Goal: Task Accomplishment & Management: Use online tool/utility

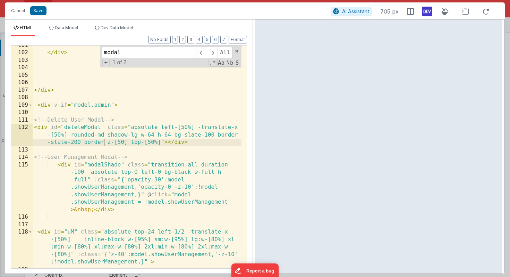
scroll to position [580, 0]
click at [136, 142] on div "</ div > </ div > < div v-if = "model.admin" > <!-- Delete User Modal --> < div…" at bounding box center [137, 160] width 209 height 237
drag, startPoint x: 154, startPoint y: 135, endPoint x: 148, endPoint y: 134, distance: 6.6
click at [148, 134] on div "</ div > </ div > < div v-if = "model.admin" > <!-- Delete User Modal --> < div…" at bounding box center [137, 160] width 209 height 237
click at [167, 143] on div "</ div > </ div > < div v-if = "model.admin" > <!-- Delete User Modal --> < div…" at bounding box center [137, 160] width 209 height 237
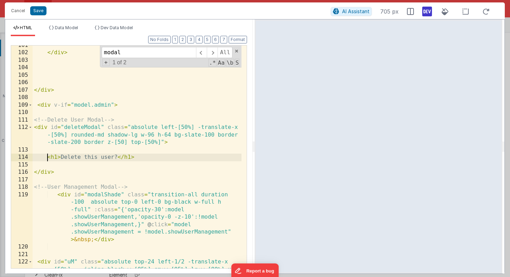
click at [47, 158] on div "</ div > </ div > < div v-if = "model.admin" > <!-- Delete User Modal --> < div…" at bounding box center [137, 175] width 209 height 267
click at [156, 157] on div "</ div > </ div > < div v-if = "model.admin" > <!-- Delete User Modal --> < div…" at bounding box center [137, 175] width 209 height 267
click at [61, 158] on div "</ div > </ div > < div v-if = "model.admin" > <!-- Delete User Modal --> < div…" at bounding box center [137, 175] width 209 height 267
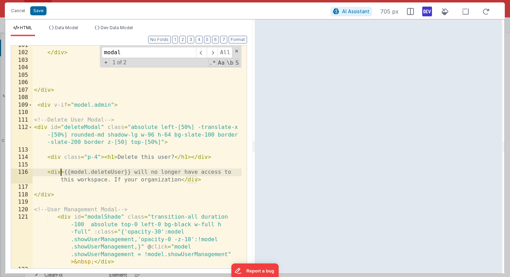
click at [60, 173] on div "</ div > </ div > < div v-if = "model.admin" > <!-- Delete User Modal --> < div…" at bounding box center [137, 160] width 209 height 237
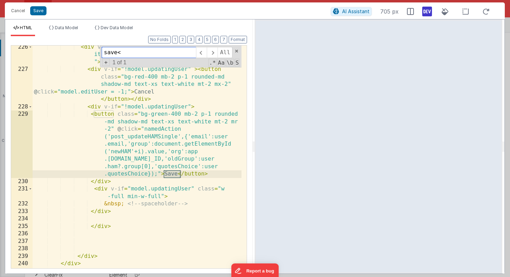
scroll to position [3295, 0]
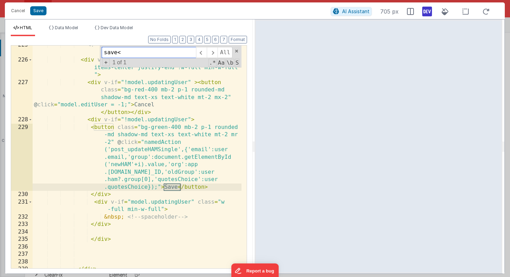
type input "save<"
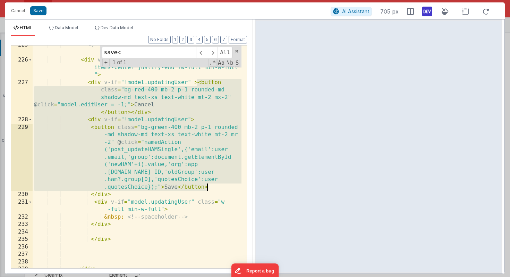
drag, startPoint x: 197, startPoint y: 82, endPoint x: 210, endPoint y: 186, distance: 105.0
click at [210, 186] on div "<!-- cancel/save for user permission edits --> < div v-if = "model.editUser===i…" at bounding box center [137, 163] width 209 height 245
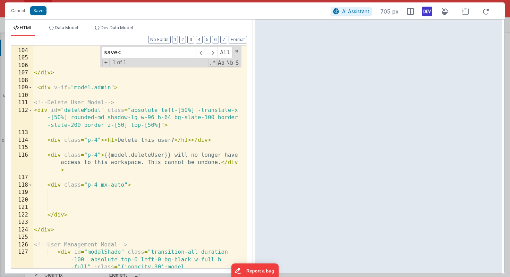
scroll to position [1445, 0]
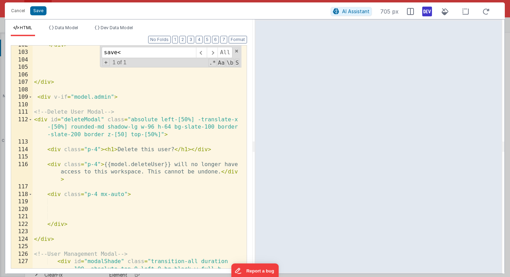
click at [66, 202] on div "</ div > </ div > < div v-if = "model.admin" > <!-- Delete User Modal --> < div…" at bounding box center [137, 182] width 209 height 282
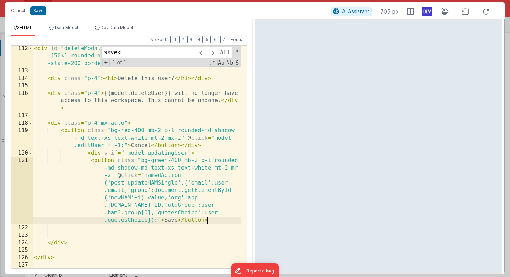
scroll to position [1516, 0]
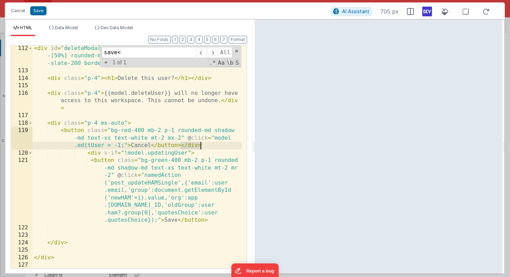
drag, startPoint x: 181, startPoint y: 146, endPoint x: 211, endPoint y: 147, distance: 30.2
click at [211, 147] on div "< div id = "deleteModal" class = "absolute left-[50%] -translate-x -[50%] round…" at bounding box center [137, 171] width 209 height 252
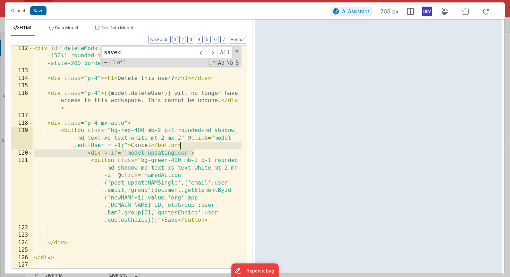
drag, startPoint x: 216, startPoint y: 153, endPoint x: 214, endPoint y: 148, distance: 5.7
click at [214, 148] on div "< div id = "deleteModal" class = "absolute left-[50%] -translate-x -[50%] round…" at bounding box center [137, 171] width 209 height 252
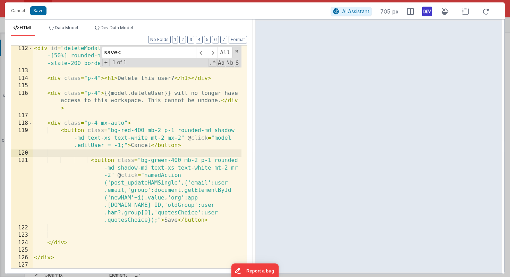
click at [155, 162] on div "< div id = "deleteModal" class = "absolute left-[50%] -translate-x -[50%] round…" at bounding box center [137, 171] width 209 height 252
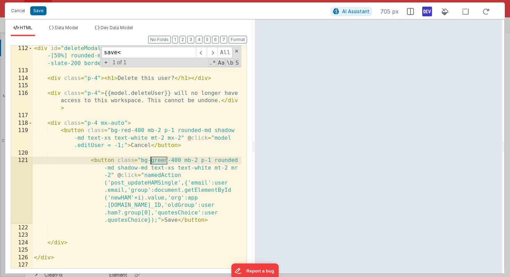
click at [155, 162] on div "< div id = "deleteModal" class = "absolute left-[50%] -translate-x -[50%] round…" at bounding box center [137, 171] width 209 height 252
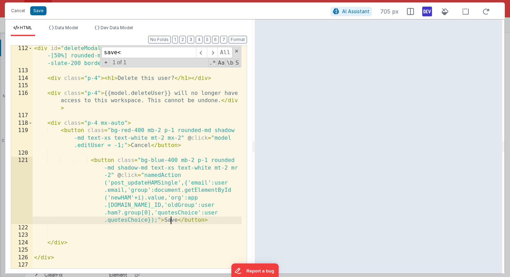
click at [170, 220] on div "< div id = "deleteModal" class = "absolute left-[50%] -translate-x -[50%] round…" at bounding box center [137, 171] width 209 height 252
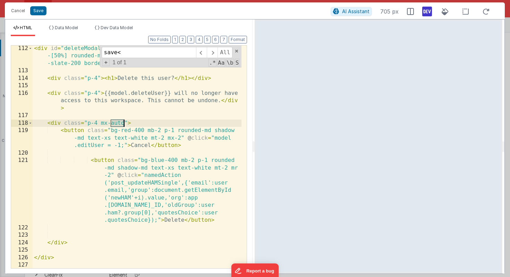
drag, startPoint x: 111, startPoint y: 122, endPoint x: 124, endPoint y: 123, distance: 12.2
click at [124, 123] on div "< div id = "deleteModal" class = "absolute left-[50%] -translate-x -[50%] round…" at bounding box center [137, 171] width 209 height 252
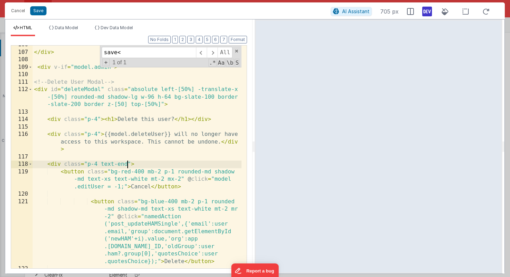
scroll to position [1469, 0]
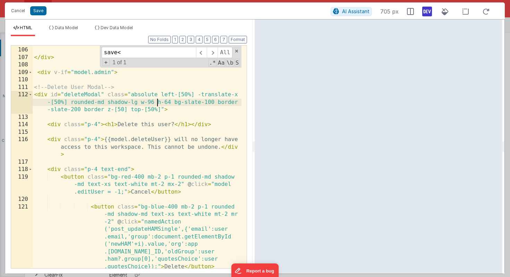
click at [158, 102] on div "</ div > < div v-if = "model.admin" > <!-- Delete User Modal --> < div id = "de…" at bounding box center [137, 187] width 209 height 297
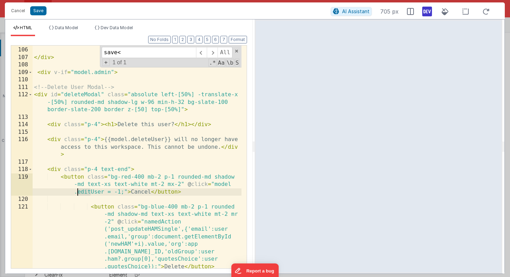
drag, startPoint x: 90, startPoint y: 191, endPoint x: 77, endPoint y: 192, distance: 12.5
click at [77, 192] on div "</ div > < div v-if = "model.admin" > <!-- Delete User Modal --> < div id = "de…" at bounding box center [137, 187] width 209 height 297
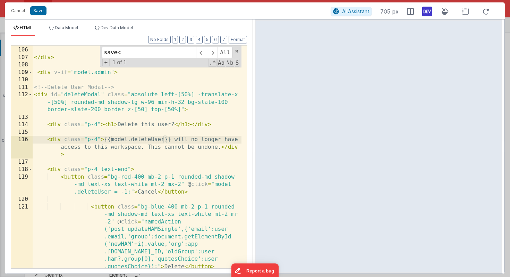
click at [110, 140] on div "</ div > < div v-if = "model.admin" > <!-- Delete User Modal --> < div id = "de…" at bounding box center [137, 187] width 209 height 297
click at [140, 137] on div "</ div > < div v-if = "model.admin" > <!-- Delete User Modal --> < div id = "de…" at bounding box center [137, 187] width 209 height 297
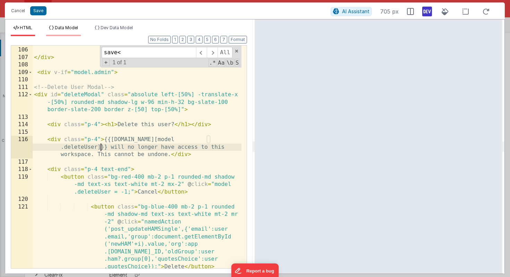
click at [68, 26] on span "Data Model" at bounding box center [66, 27] width 23 height 5
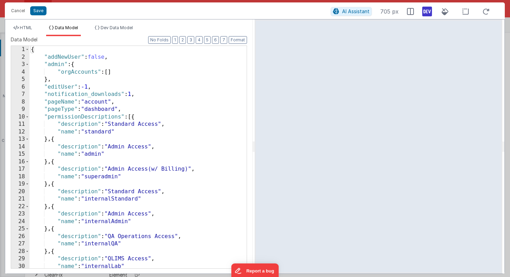
click at [99, 83] on div "{ "addNewUser" : false , "admin" : { "orgAccounts" : [ ] } , "editUser" : -1 , …" at bounding box center [136, 164] width 212 height 237
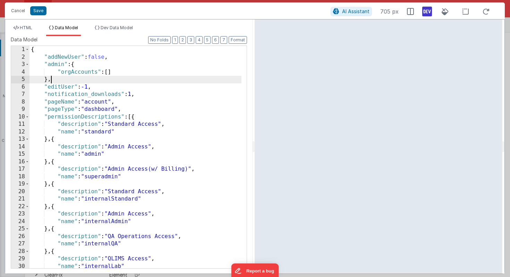
scroll to position [0, 0]
click at [102, 89] on div "{ "addNewUser" : false , "admin" : { "orgAccounts" : [ ] } , "editUser" : -1 , …" at bounding box center [136, 164] width 212 height 237
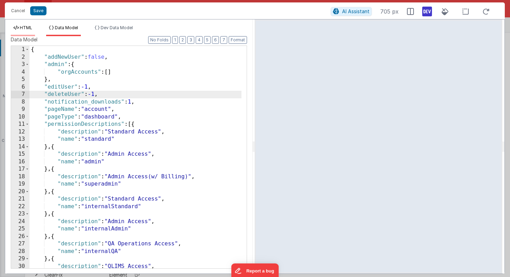
click at [30, 28] on span "HTML" at bounding box center [26, 27] width 12 height 5
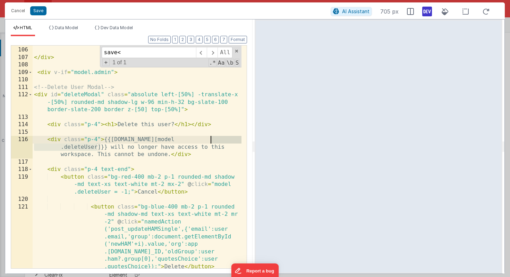
drag, startPoint x: 97, startPoint y: 149, endPoint x: 211, endPoint y: 141, distance: 114.8
click at [211, 141] on div "</ div > < div v-if = "model.admin" > <!-- Delete User Modal --> < div id = "de…" at bounding box center [137, 187] width 209 height 297
click at [152, 160] on div "</ div > < div v-if = "model.admin" > <!-- Delete User Modal --> < div id = "de…" at bounding box center [137, 187] width 209 height 297
click at [147, 140] on div "</ div > < div v-if = "model.admin" > <!-- Delete User Modal --> < div id = "de…" at bounding box center [137, 187] width 209 height 297
click at [192, 137] on div "</ div > < div v-if = "model.admin" > <!-- Delete User Modal --> < div id = "de…" at bounding box center [137, 187] width 209 height 297
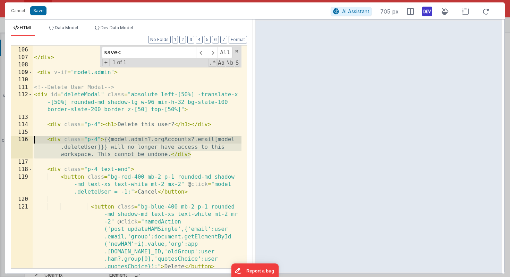
drag, startPoint x: 204, startPoint y: 157, endPoint x: 25, endPoint y: 141, distance: 179.8
click at [25, 141] on div "105 106 107 108 109 110 111 112 113 114 115 116 117 118 119 120 121 122 </ div …" at bounding box center [129, 156] width 236 height 223
click at [200, 140] on div "</ div > < div v-if = "model.admin" > <!-- Delete User Modal --> < div id = "de…" at bounding box center [137, 187] width 209 height 297
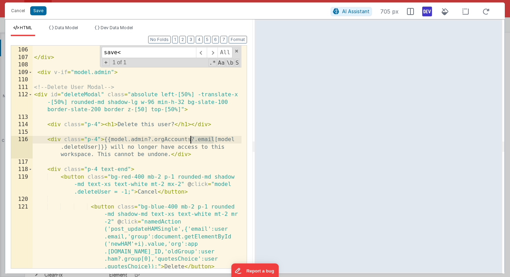
drag, startPoint x: 214, startPoint y: 140, endPoint x: 192, endPoint y: 140, distance: 22.2
click at [192, 140] on div "</ div > < div v-if = "model.admin" > <!-- Delete User Modal --> < div id = "de…" at bounding box center [137, 187] width 209 height 297
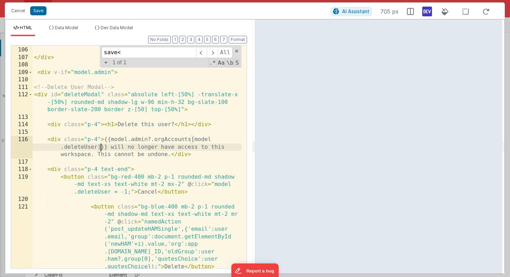
click at [100, 146] on div "</ div > < div v-if = "model.admin" > <!-- Delete User Modal --> < div id = "de…" at bounding box center [137, 187] width 209 height 297
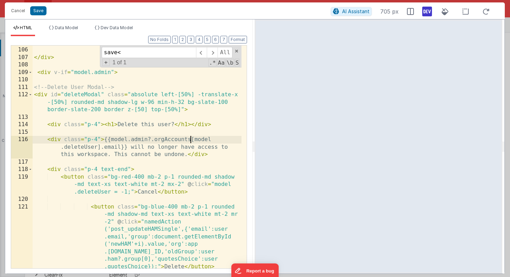
click at [190, 140] on div "</ div > < div v-if = "model.admin" > <!-- Delete User Modal --> < div id = "de…" at bounding box center [137, 187] width 209 height 297
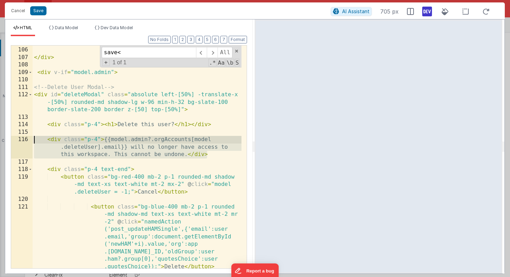
drag, startPoint x: 216, startPoint y: 154, endPoint x: 27, endPoint y: 143, distance: 189.2
click at [27, 143] on div "105 106 107 108 109 110 111 112 113 114 115 116 117 118 119 120 121 122 </ div …" at bounding box center [129, 156] width 236 height 223
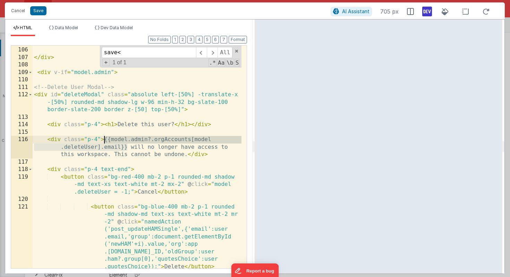
drag, startPoint x: 127, startPoint y: 148, endPoint x: 105, endPoint y: 141, distance: 23.4
click at [105, 141] on div "</ div > < div v-if = "model.admin" > <!-- Delete User Modal --> < div id = "de…" at bounding box center [137, 187] width 209 height 297
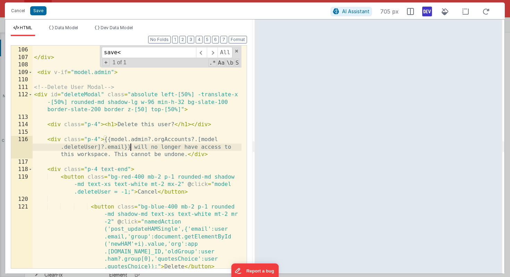
click at [51, 94] on div "</ div > < div v-if = "model.admin" > <!-- Delete User Modal --> < div id = "de…" at bounding box center [137, 187] width 209 height 297
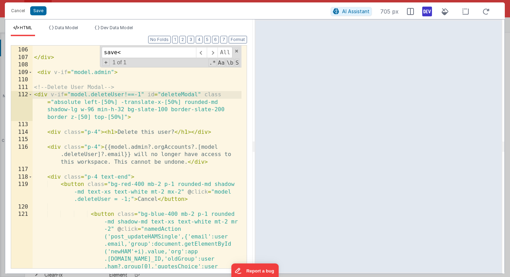
click at [34, 158] on div "</ div > < div v-if = "model.admin" > <!-- Delete User Modal --> < div v-if = "…" at bounding box center [137, 187] width 209 height 297
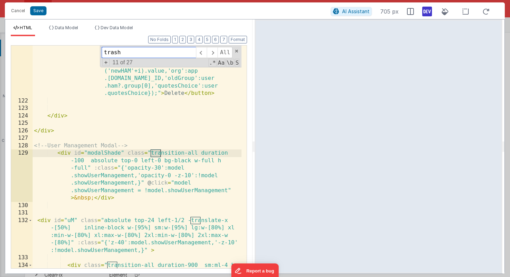
scroll to position [3240, 0]
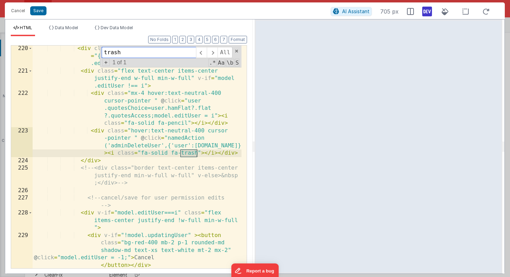
type input "trash"
click at [168, 138] on div "< div class = "basis-[12.5%] shrink-0 mr-2" :class = "{'justify-end w-full mr-2…" at bounding box center [137, 171] width 209 height 252
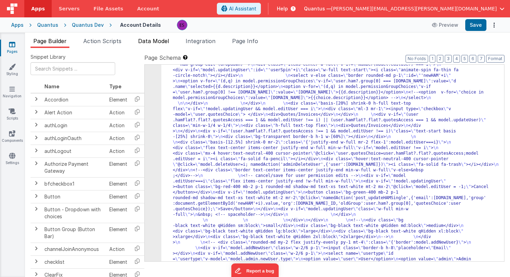
click at [141, 40] on span "Data Model" at bounding box center [153, 40] width 31 height 7
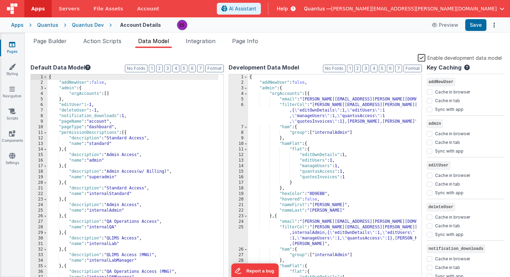
click at [422, 59] on label "Enable development data model" at bounding box center [460, 57] width 84 height 8
click at [0, 0] on input "Enable development data model" at bounding box center [0, 0] width 0 height 0
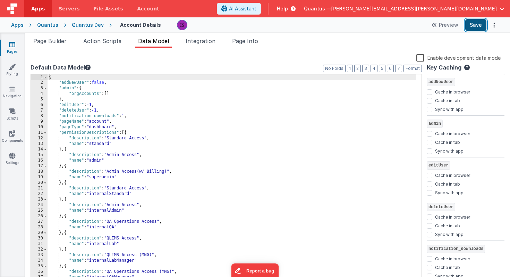
click at [474, 26] on button "Save" at bounding box center [476, 25] width 21 height 12
click at [52, 40] on span "Page Builder" at bounding box center [49, 40] width 33 height 7
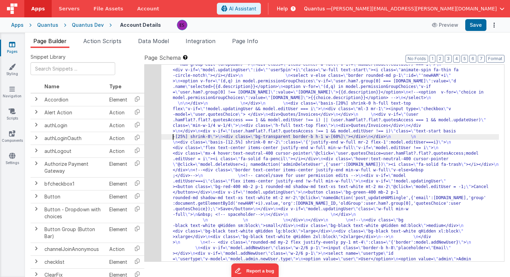
drag, startPoint x: 159, startPoint y: 138, endPoint x: 154, endPoint y: 138, distance: 4.2
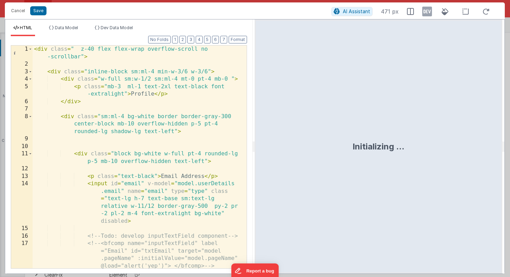
click at [154, 138] on div "< div class = " z-40 flex flex-wrap overflow-scroll no -scrollbar" > < div clas…" at bounding box center [137, 167] width 209 height 245
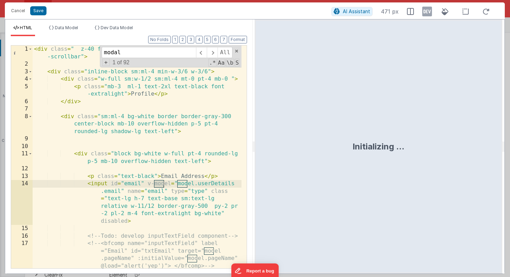
scroll to position [1404, 0]
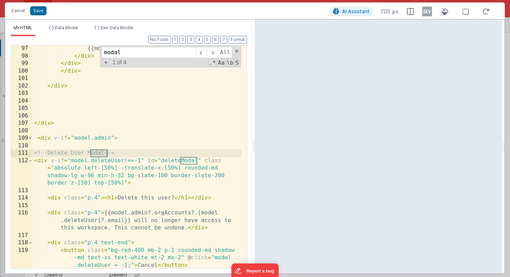
type input "modal"
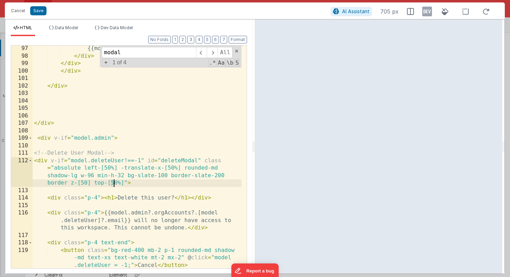
click at [112, 183] on div "{{model.admin?.orgAccounts?.length}} Users </ div > </ div > </ div > </ div > …" at bounding box center [137, 163] width 209 height 237
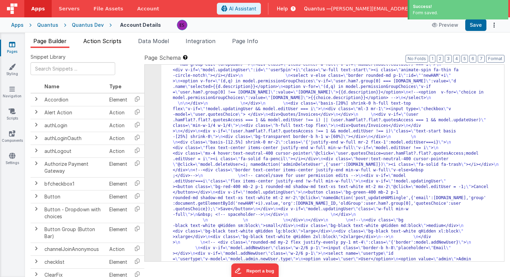
click at [95, 37] on li "Action Scripts" at bounding box center [103, 42] width 44 height 11
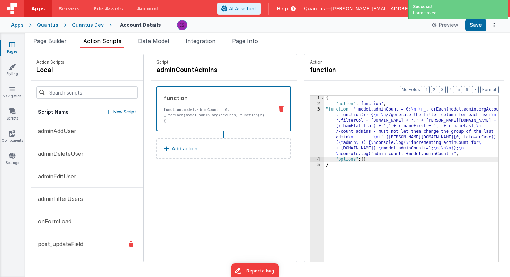
scroll to position [0, 0]
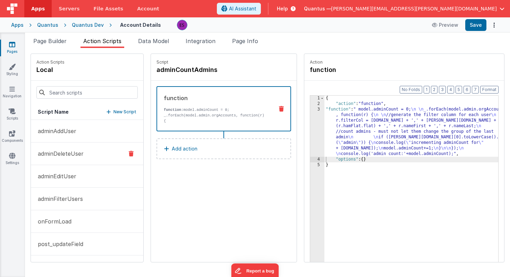
click at [75, 151] on p "adminDeleteUser" at bounding box center [59, 153] width 50 height 8
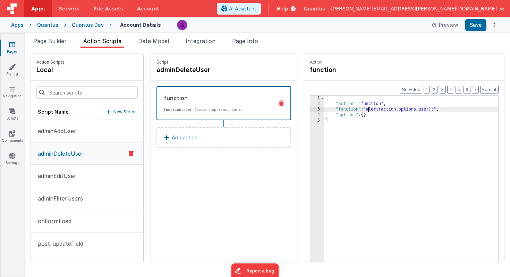
click at [349, 111] on div "{ "action" : "function" , "function" : "alert(action.options.user);" , "options…" at bounding box center [422, 194] width 194 height 199
click at [310, 109] on div "3" at bounding box center [317, 110] width 14 height 6
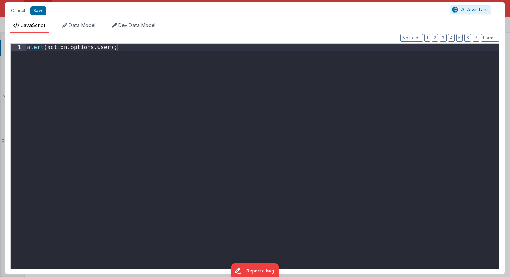
click at [112, 87] on div "alert ( action . options . user ) ;" at bounding box center [263, 164] width 474 height 240
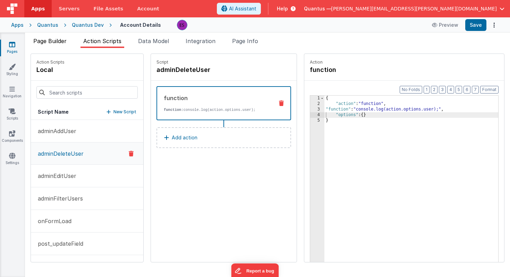
click at [44, 43] on span "Page Builder" at bounding box center [49, 40] width 33 height 7
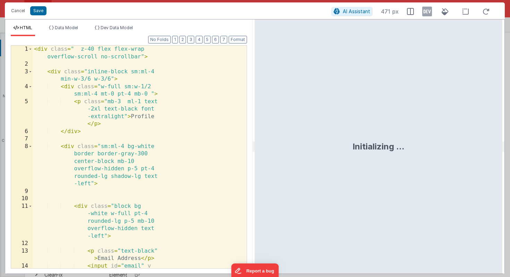
scroll to position [620, 0]
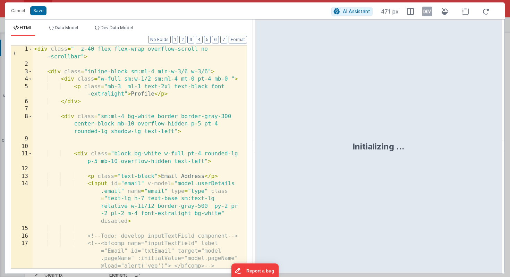
click at [152, 155] on div "< div class = " z-40 flex flex-wrap overflow-scroll no -scrollbar" > < div clas…" at bounding box center [137, 167] width 209 height 245
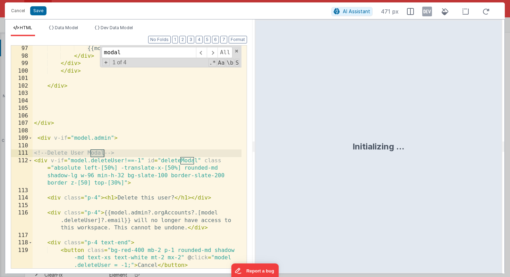
scroll to position [1404, 0]
type input "modal"
click at [123, 154] on div "{{model.admin?.orgAccounts?.length}} Users </ div > </ div > </ div > </ div > …" at bounding box center [137, 163] width 209 height 237
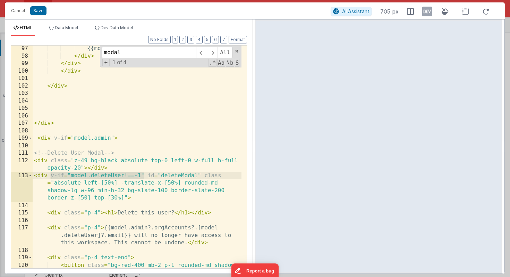
drag, startPoint x: 144, startPoint y: 176, endPoint x: 51, endPoint y: 173, distance: 93.4
click at [51, 173] on div "{{model.admin?.orgAccounts?.length}} Users </ div > </ div > </ div > </ div > …" at bounding box center [137, 171] width 209 height 252
click at [51, 162] on div "{{model.admin?.orgAccounts?.length}} Users </ div > </ div > </ div > </ div > …" at bounding box center [137, 171] width 209 height 252
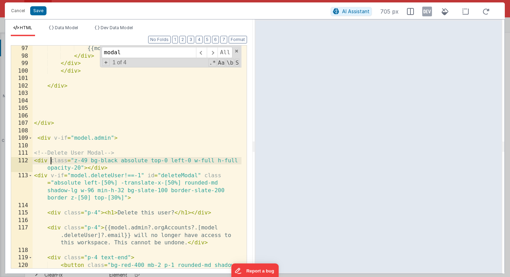
paste textarea
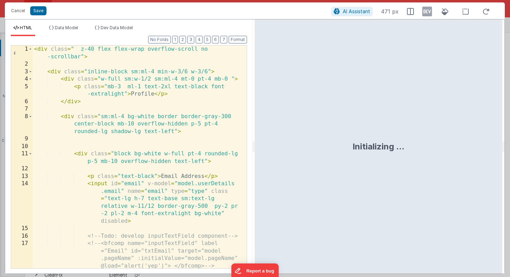
click at [152, 127] on div "< div class = " z-40 flex flex-wrap overflow-scroll no -scrollbar" > < div clas…" at bounding box center [137, 167] width 209 height 245
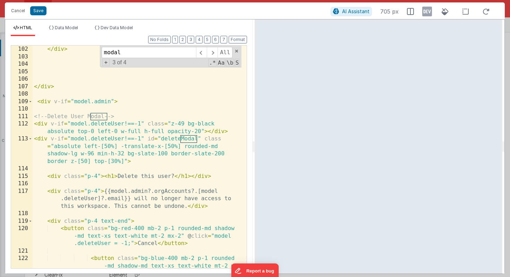
scroll to position [1437, 0]
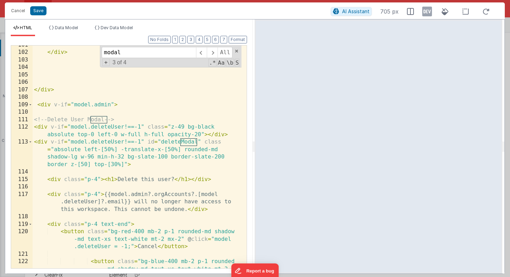
type input "modal"
click at [178, 127] on div "</ div > </ div > < div v-if = "model.admin" > <!-- Delete User Modal --> < div…" at bounding box center [137, 189] width 209 height 297
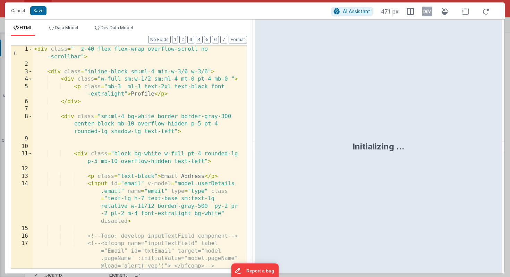
click at [173, 143] on div "< div class = " z-40 flex flex-wrap overflow-scroll no -scrollbar" > < div clas…" at bounding box center [137, 167] width 209 height 245
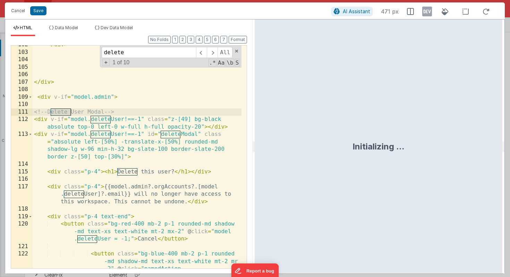
scroll to position [1445, 0]
type input "delete"
click at [103, 187] on div "</ div > </ div > < div v-if = "model.admin" > <!-- Delete User Modal --> < div…" at bounding box center [137, 189] width 209 height 297
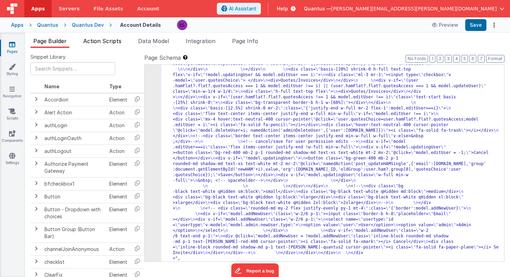
click at [96, 45] on li "Action Scripts" at bounding box center [103, 42] width 44 height 11
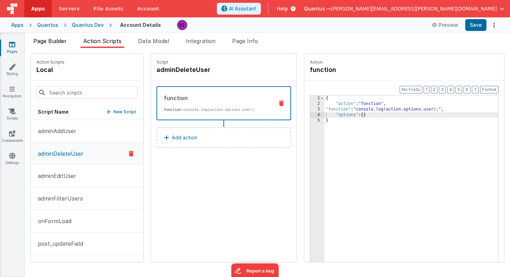
click at [53, 47] on li "Page Builder" at bounding box center [50, 42] width 39 height 11
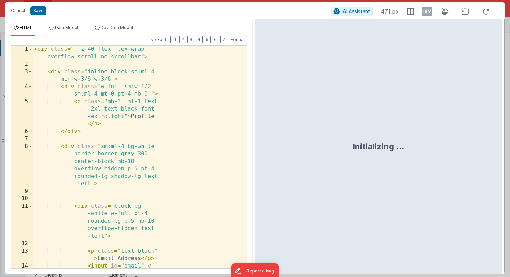
scroll to position [626, 0]
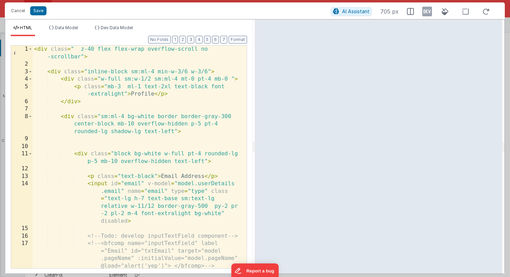
click at [120, 152] on div "< div class = " z-40 flex flex-wrap overflow-scroll no -scrollbar" > < div clas…" at bounding box center [137, 167] width 209 height 245
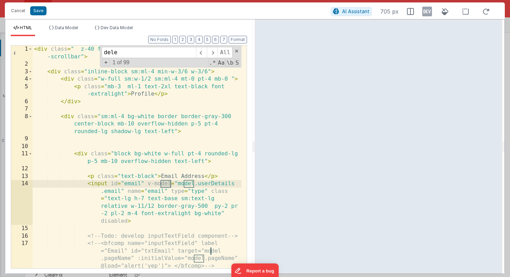
scroll to position [1404, 0]
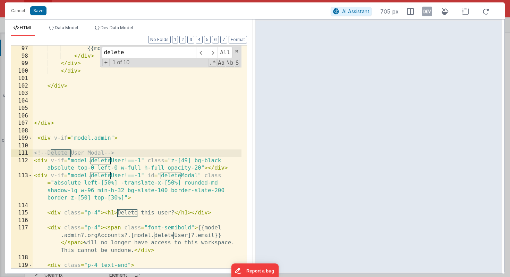
type input "delete"
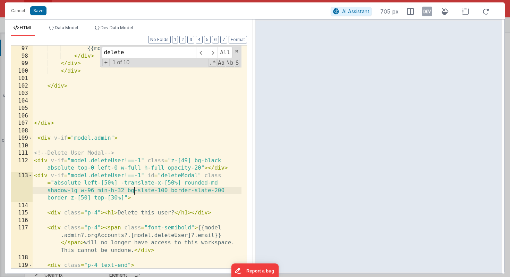
click at [135, 194] on div "{{model.admin?.orgAccounts?.length}} Users </ div > </ div > </ div > </ div > …" at bounding box center [137, 171] width 209 height 252
click at [148, 190] on div "{{model.admin?.orgAccounts?.length}} Users </ div > </ div > </ div > </ div > …" at bounding box center [137, 171] width 209 height 252
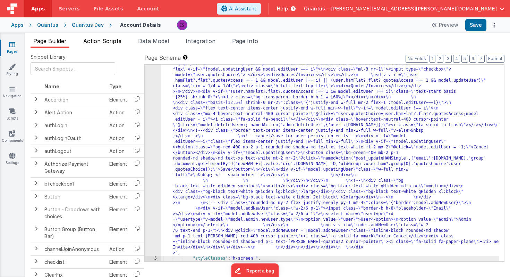
click at [92, 43] on span "Action Scripts" at bounding box center [102, 40] width 38 height 7
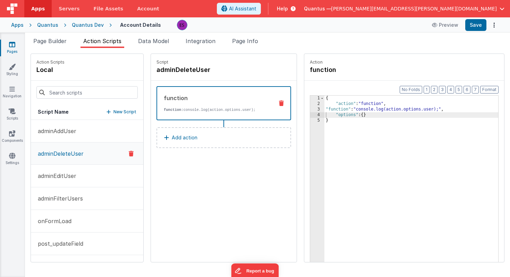
click at [325, 146] on div "{ "action" : "function" , "function" : "console.log(action.options.user);" , "o…" at bounding box center [422, 194] width 194 height 199
click at [310, 110] on div "3" at bounding box center [317, 110] width 14 height 6
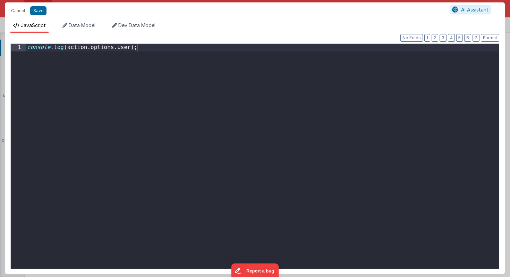
click at [210, 86] on div "console . log ( action . options . user ) ;" at bounding box center [263, 164] width 474 height 240
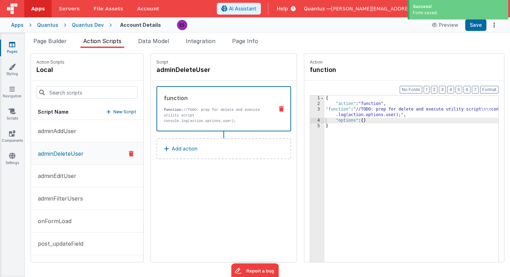
click at [325, 187] on div "{ "action" : "function" , "function" : "//TODO: prep for delete and execute uti…" at bounding box center [422, 194] width 194 height 199
